Goal: Check status

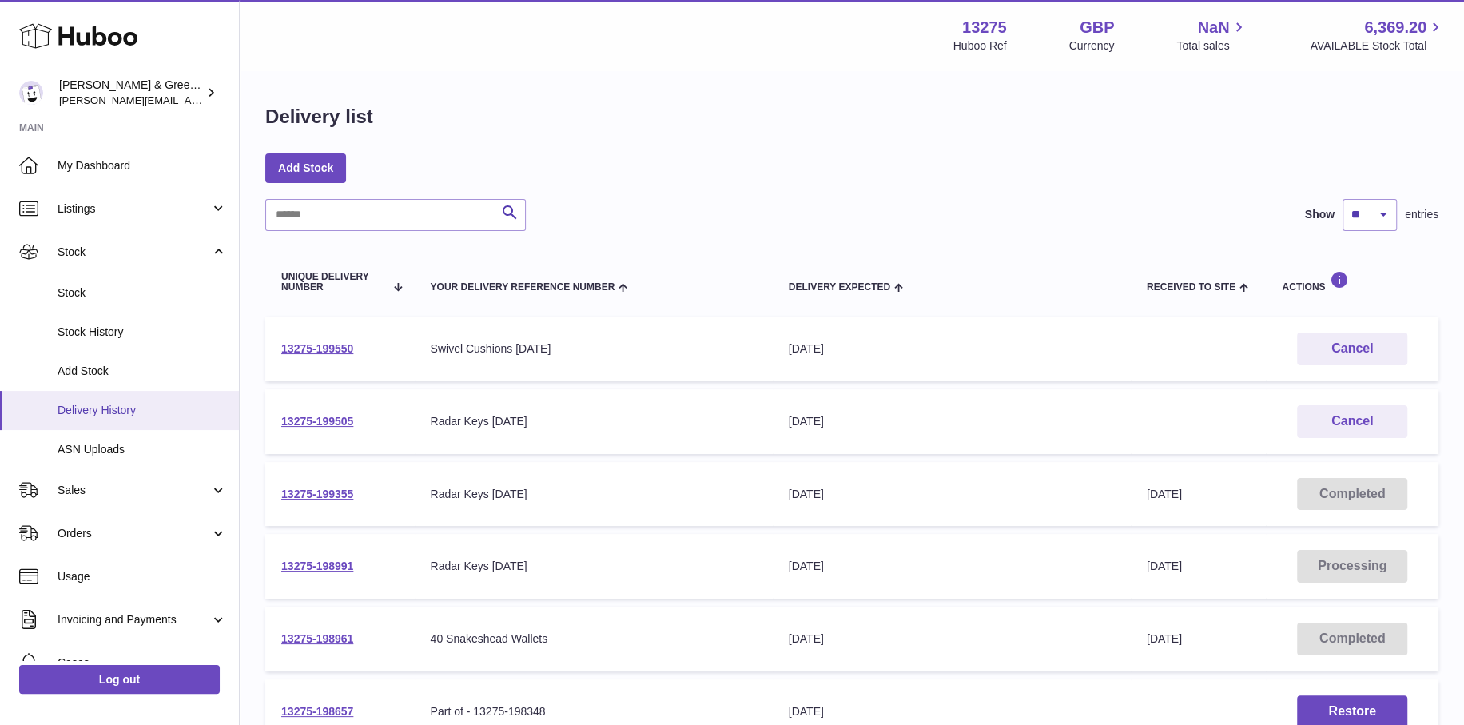
click at [126, 417] on link "Delivery History" at bounding box center [119, 410] width 239 height 39
click at [322, 420] on link "13275-199505" at bounding box center [317, 421] width 72 height 13
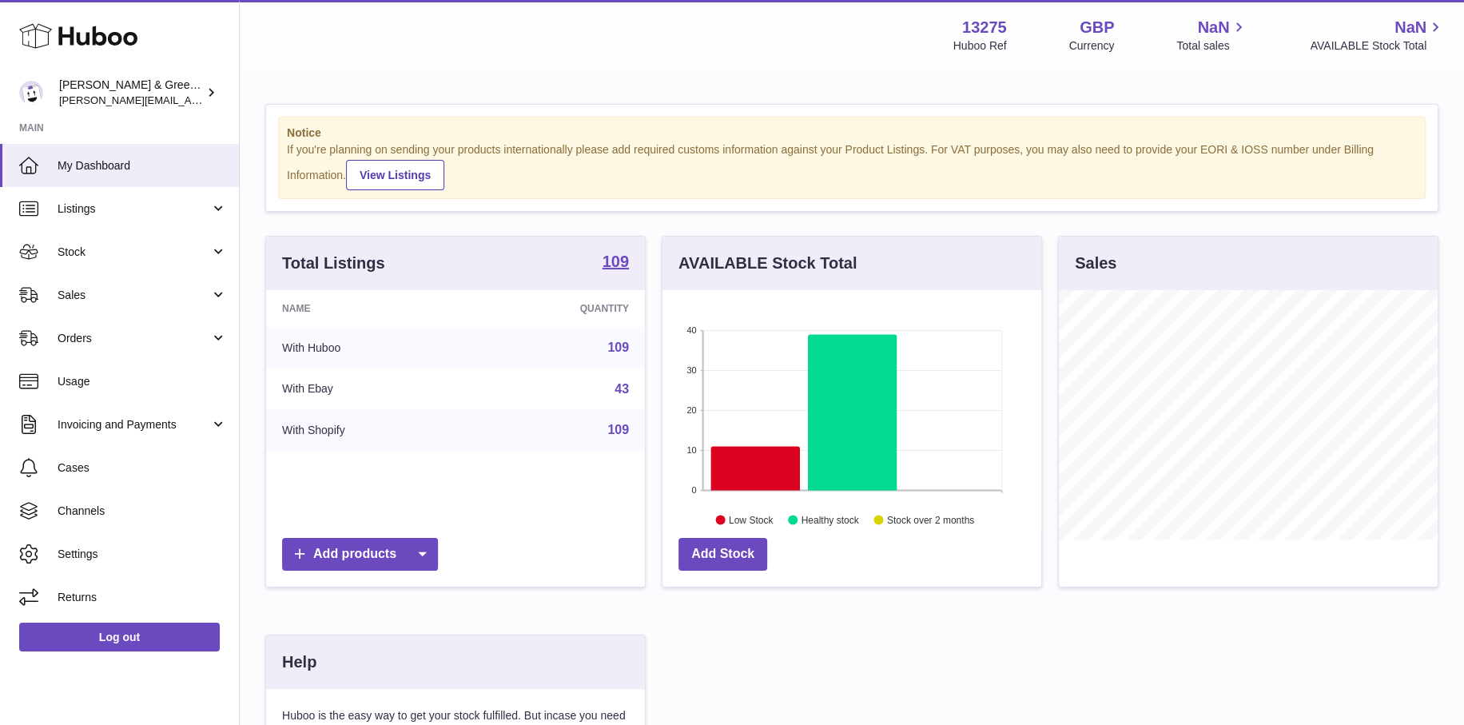
scroll to position [249, 379]
